Goal: Information Seeking & Learning: Learn about a topic

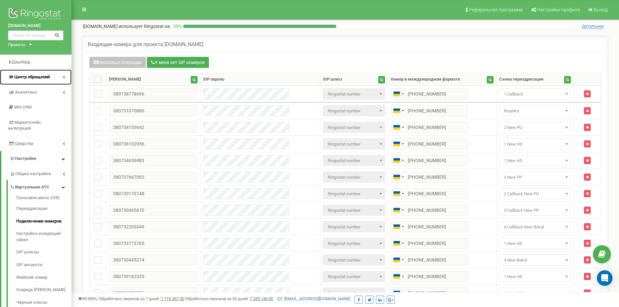
click at [28, 77] on span "Центр обращений" at bounding box center [31, 76] width 35 height 5
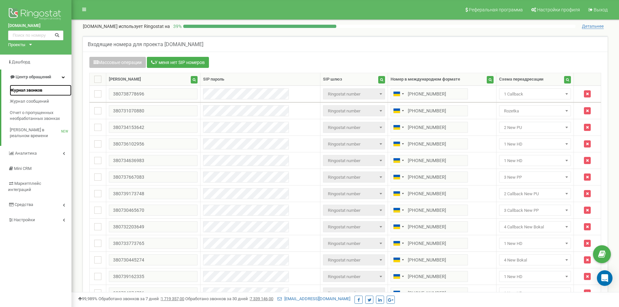
click at [29, 91] on span "Журнал звонков" at bounding box center [26, 90] width 32 height 6
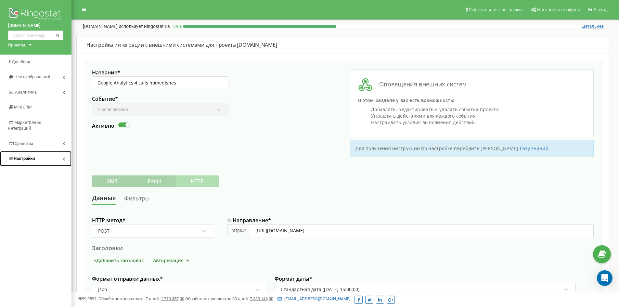
click at [27, 156] on span "Настройки" at bounding box center [24, 158] width 21 height 5
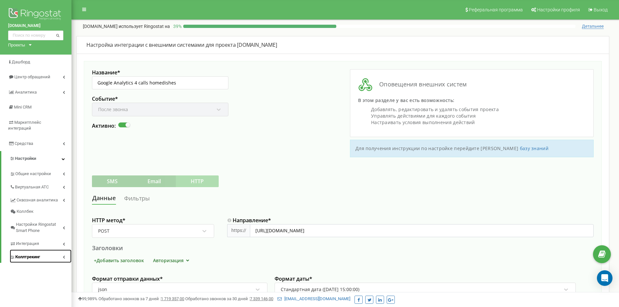
click at [39, 254] on span "Коллтрекинг" at bounding box center [27, 257] width 25 height 6
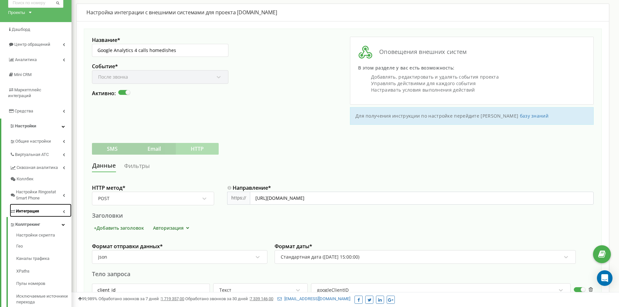
click at [34, 208] on span "Интеграция" at bounding box center [27, 211] width 23 height 6
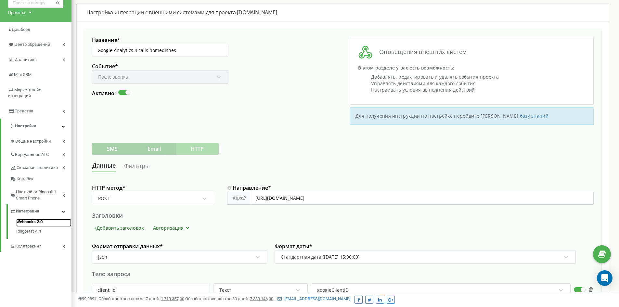
click at [30, 219] on link "Webhooks 2.0" at bounding box center [43, 223] width 55 height 8
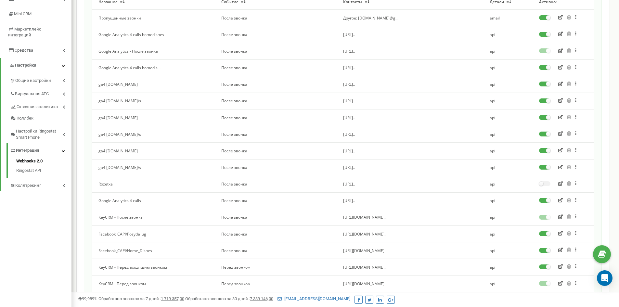
scroll to position [195, 0]
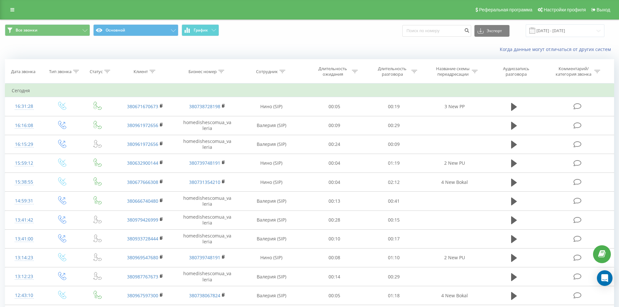
click at [281, 35] on span "Все звонки Основной График" at bounding box center [155, 30] width 300 height 13
click at [352, 48] on div "Когда данные могут отличаться от других систем" at bounding box center [425, 49] width 386 height 6
click at [358, 32] on div "Все звонки Основной График Экспорт .csv .xls .xlsx [DATE] - [DATE]" at bounding box center [309, 30] width 609 height 13
